Goal: Information Seeking & Learning: Learn about a topic

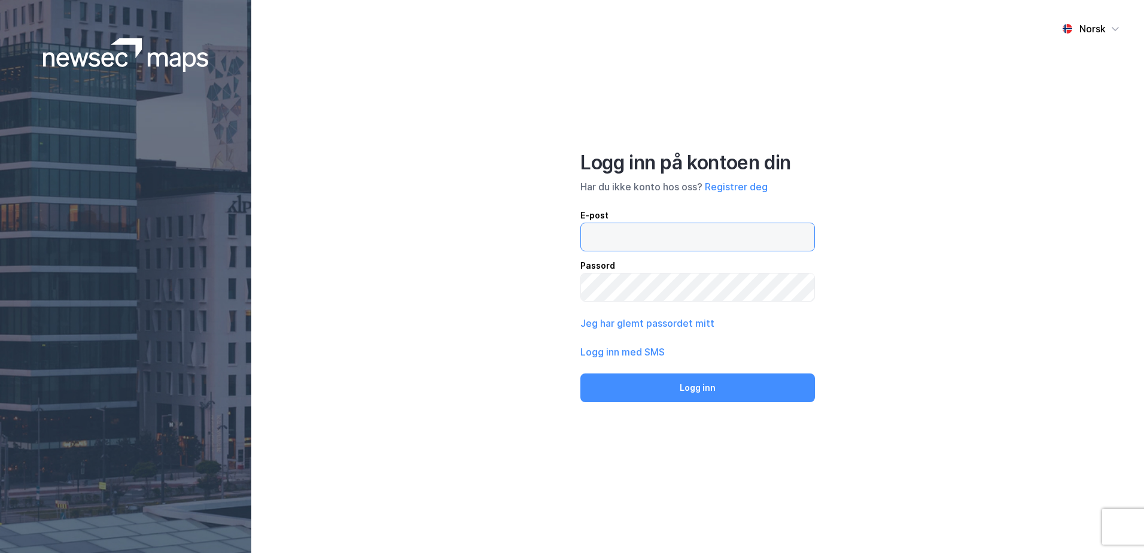
click at [668, 235] on input "email" at bounding box center [697, 237] width 233 height 28
type input "[EMAIL_ADDRESS][DOMAIN_NAME]"
click at [580, 373] on button "Logg inn" at bounding box center [697, 387] width 235 height 29
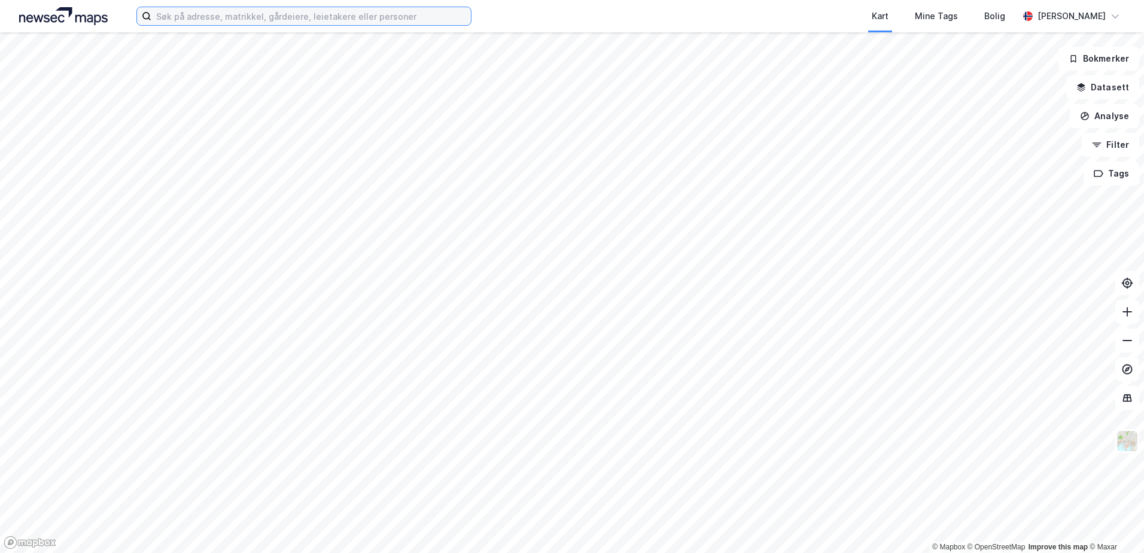
click at [398, 16] on input at bounding box center [311, 16] width 320 height 18
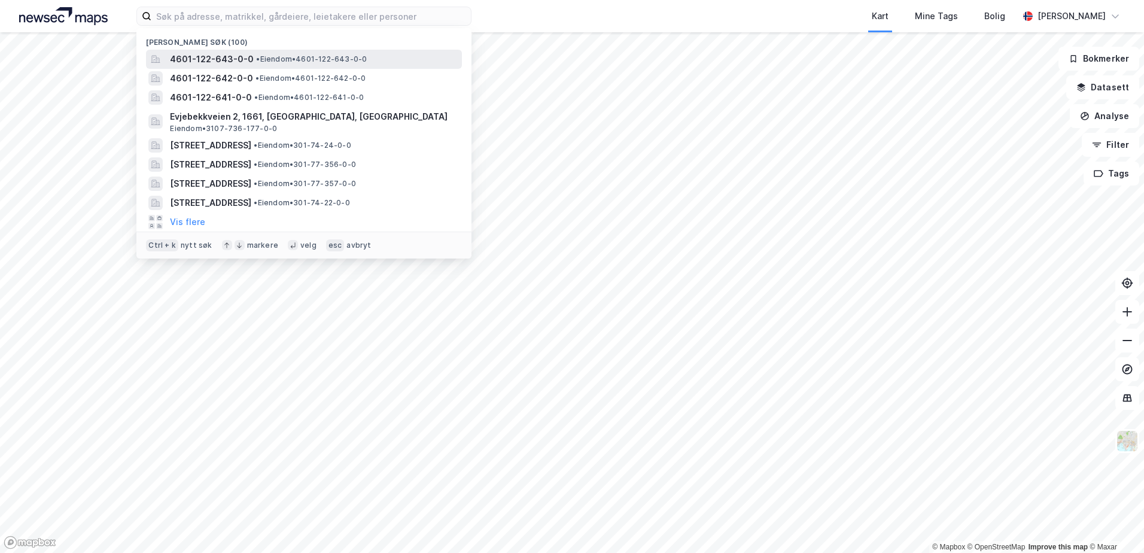
click at [304, 62] on span "• Eiendom • 4601-122-643-0-0" at bounding box center [311, 59] width 111 height 10
